Goal: Task Accomplishment & Management: Use online tool/utility

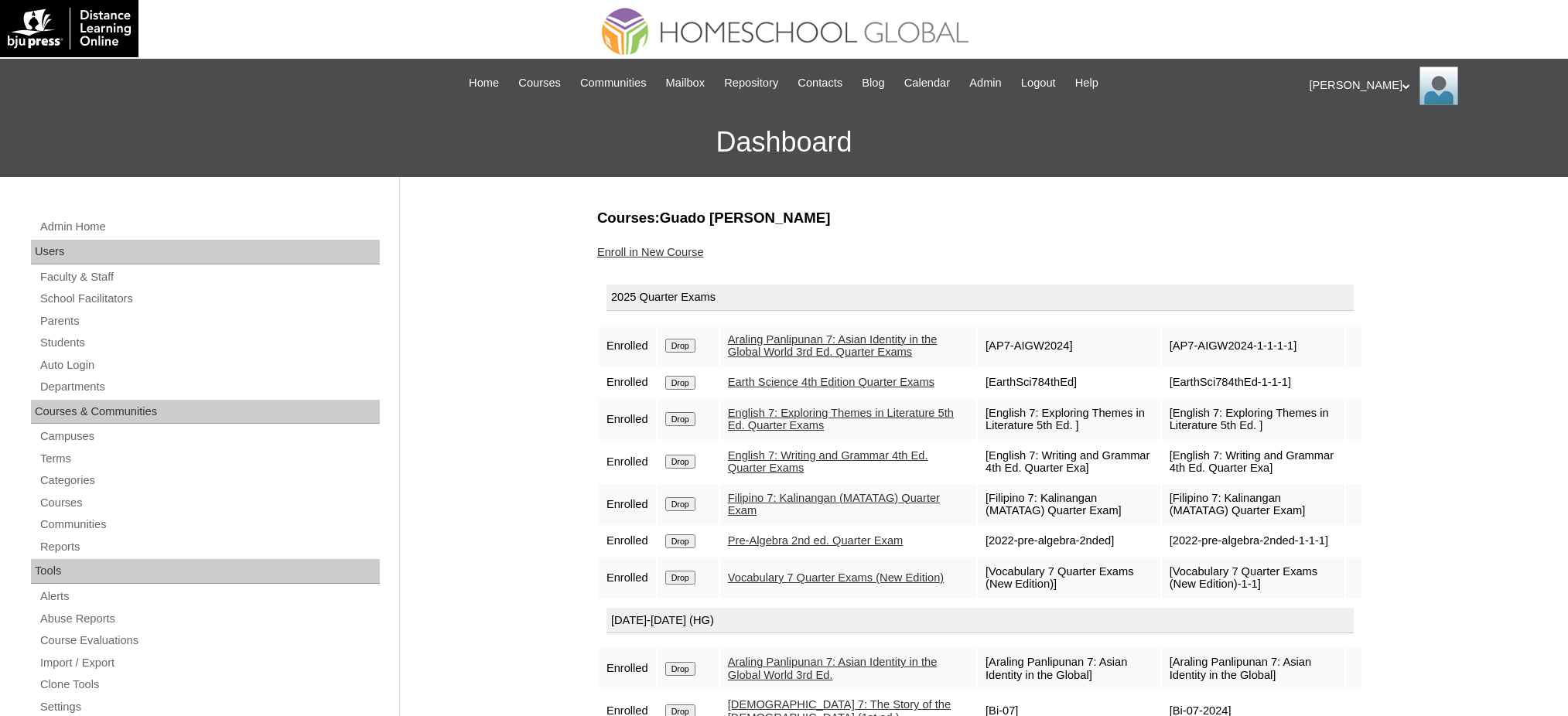
scroll to position [103, 0]
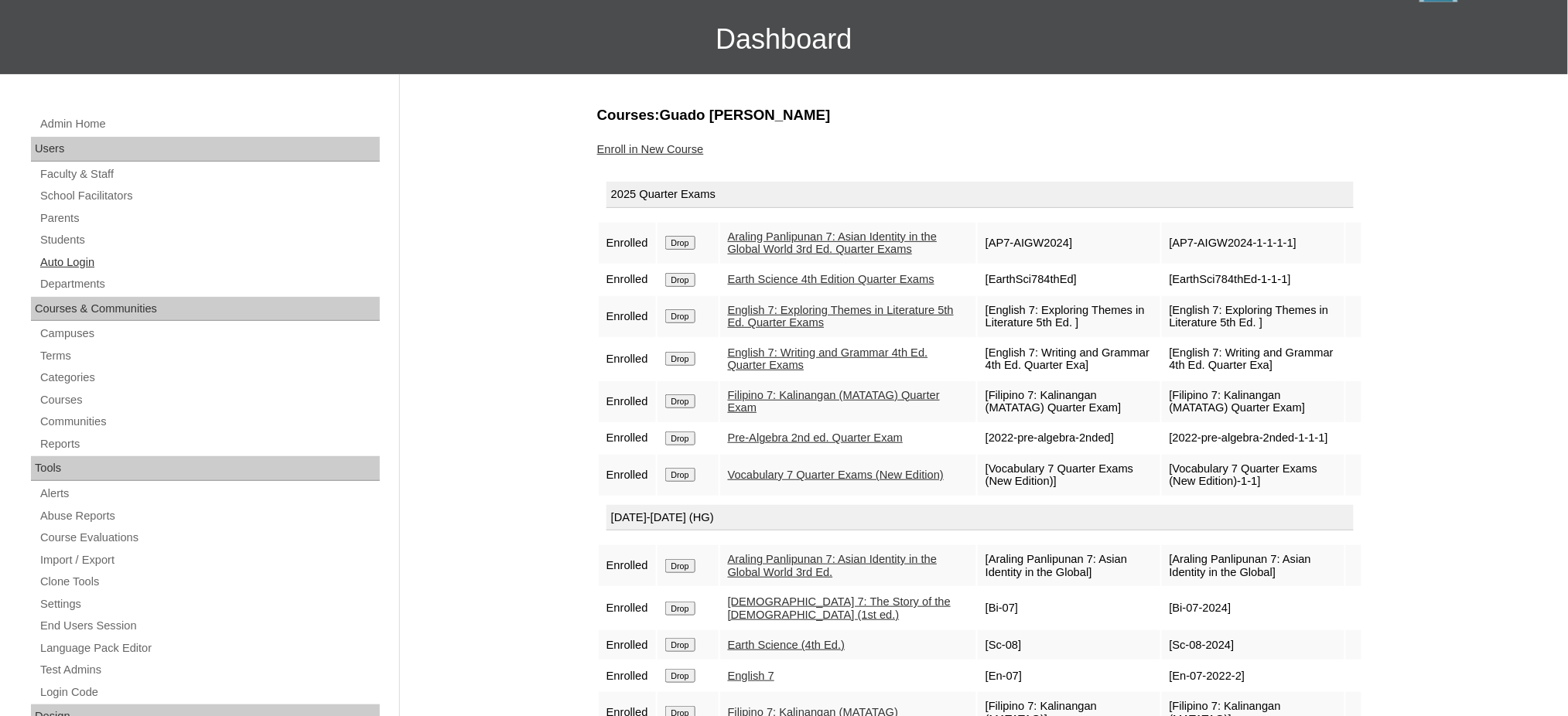
click at [67, 264] on link "Auto Login" at bounding box center [209, 262] width 341 height 19
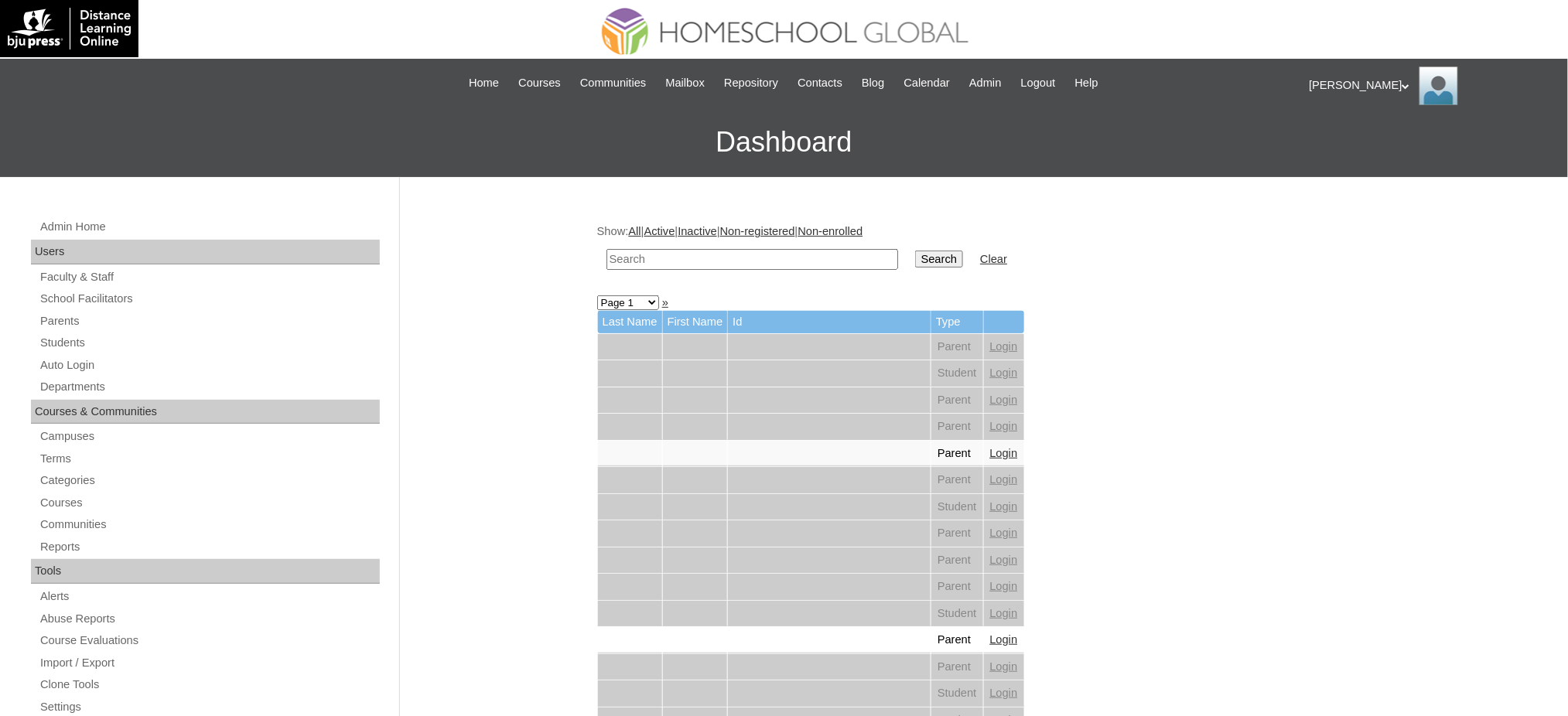
click at [669, 265] on input "text" at bounding box center [752, 259] width 292 height 21
paste input "Andi Louise"
type input "Andi Louise"
click at [915, 256] on input "Search" at bounding box center [940, 259] width 48 height 17
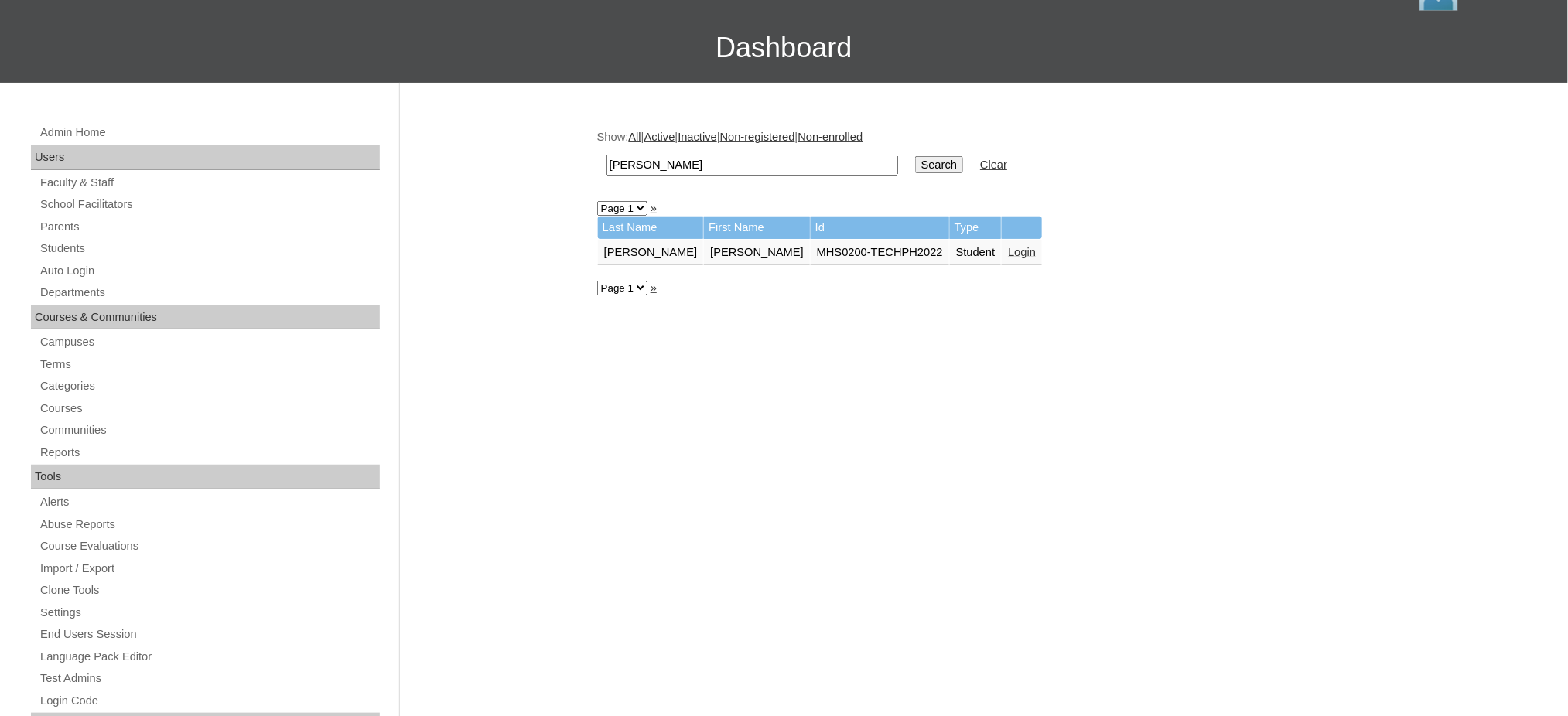
scroll to position [103, 0]
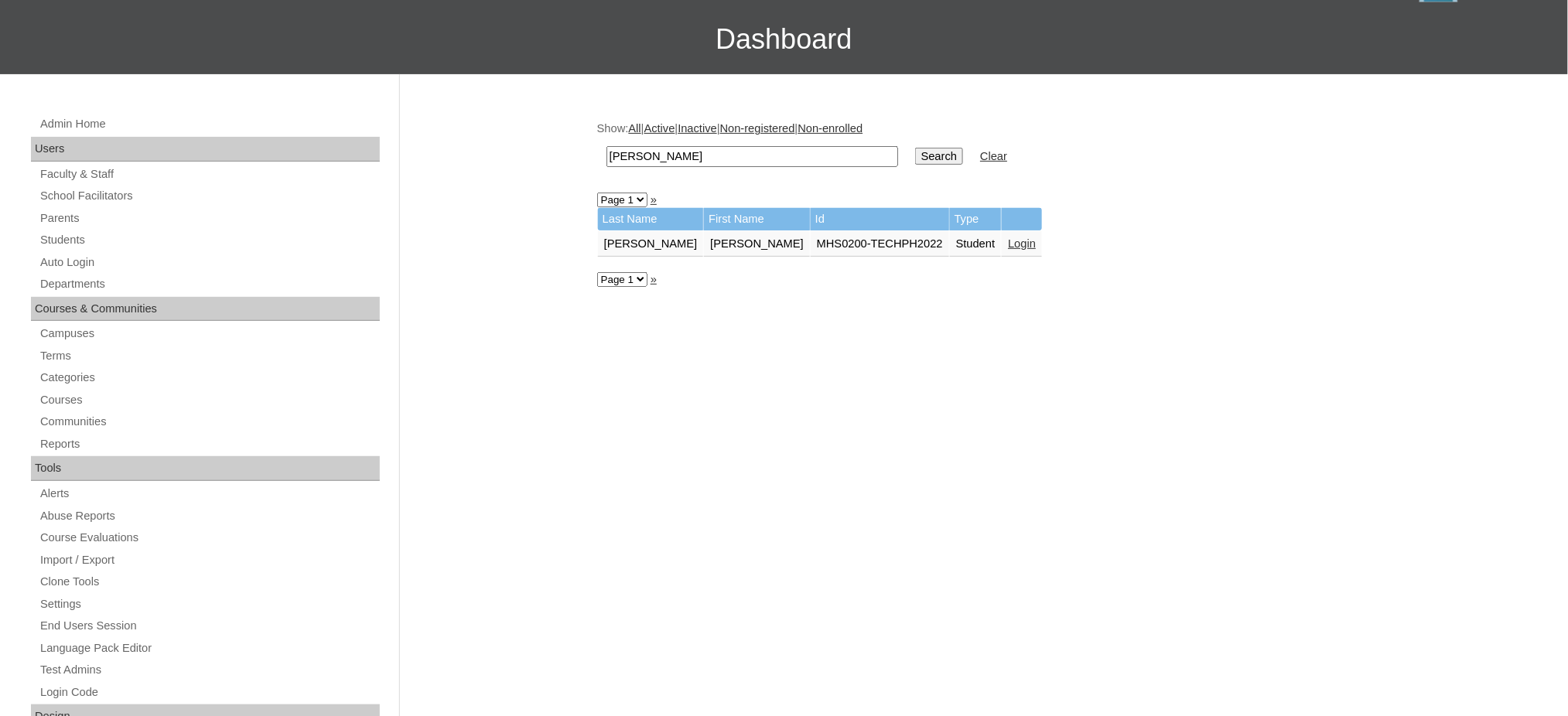
click at [1008, 240] on link "Login" at bounding box center [1022, 243] width 28 height 12
